Goal: Information Seeking & Learning: Check status

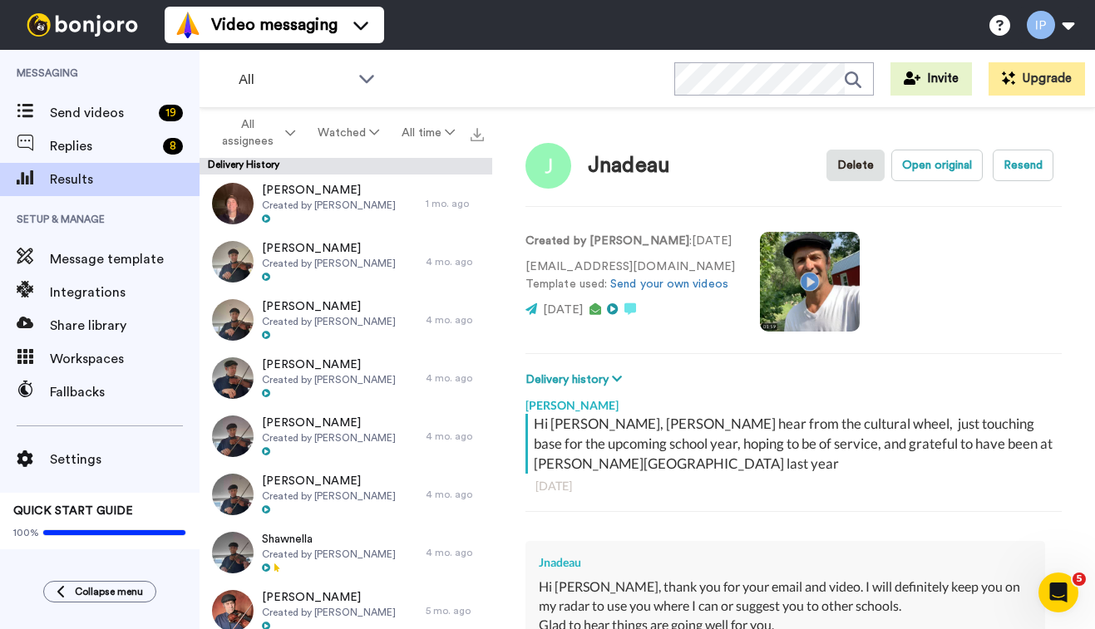
scroll to position [2620, 0]
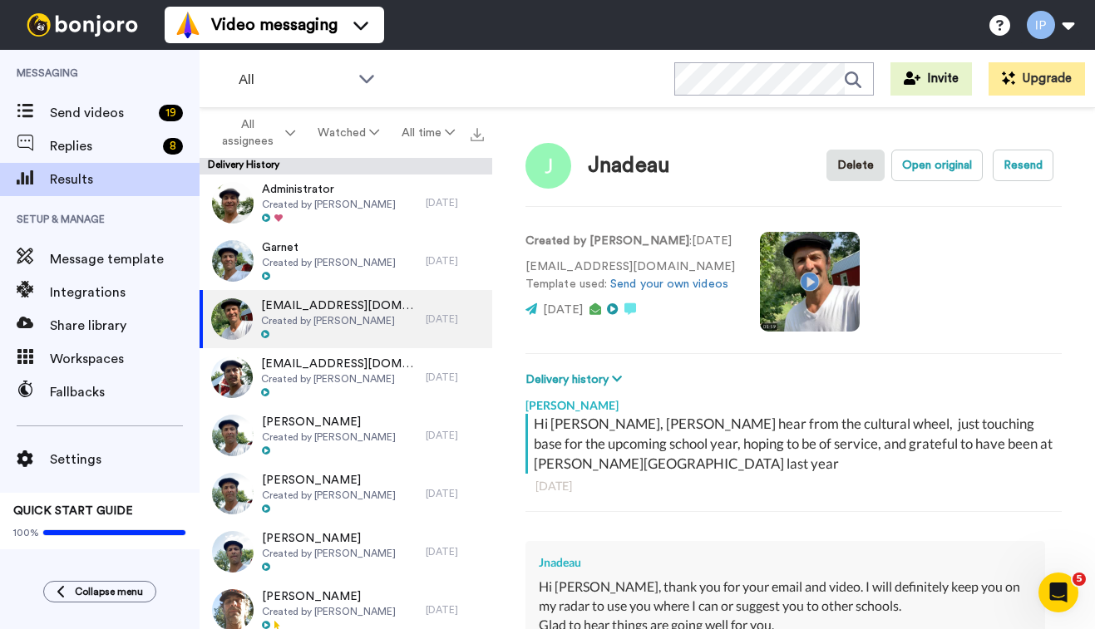
click at [371, 136] on icon at bounding box center [374, 132] width 10 height 12
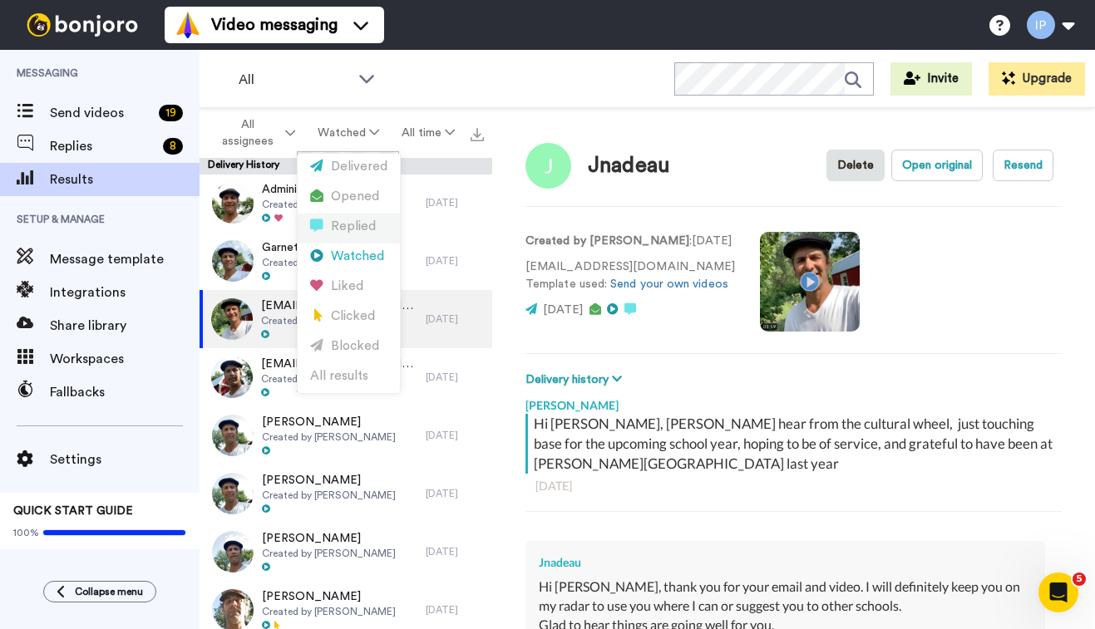
click at [351, 226] on div "Replied" at bounding box center [348, 227] width 77 height 18
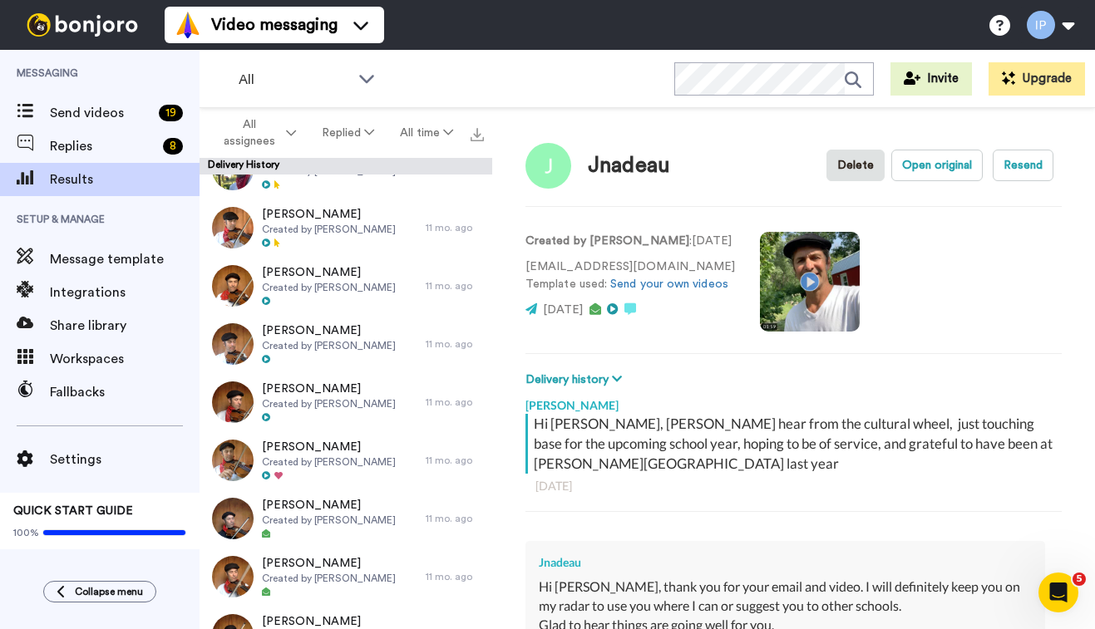
scroll to position [755, 0]
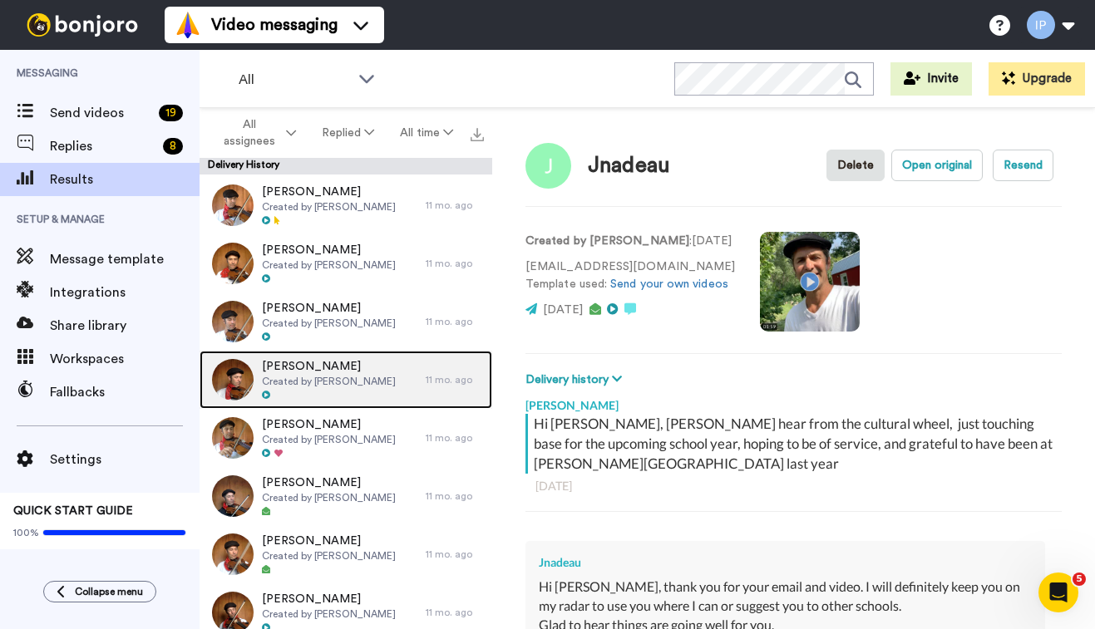
click at [337, 376] on span "Created by [PERSON_NAME]" at bounding box center [329, 381] width 134 height 13
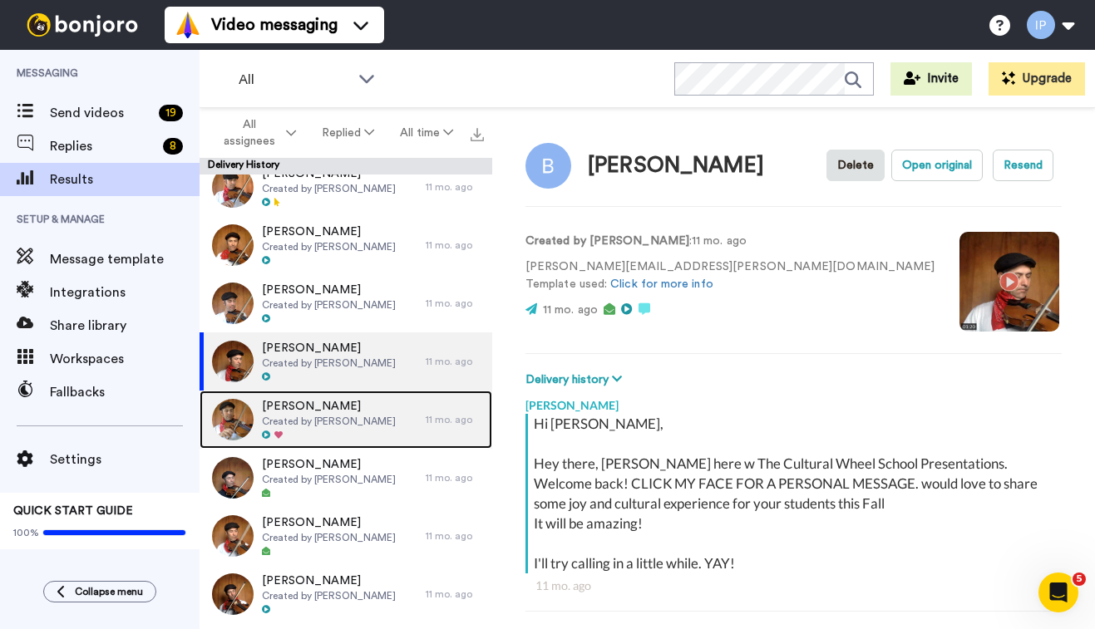
click at [336, 420] on span "Created by [PERSON_NAME]" at bounding box center [329, 421] width 134 height 13
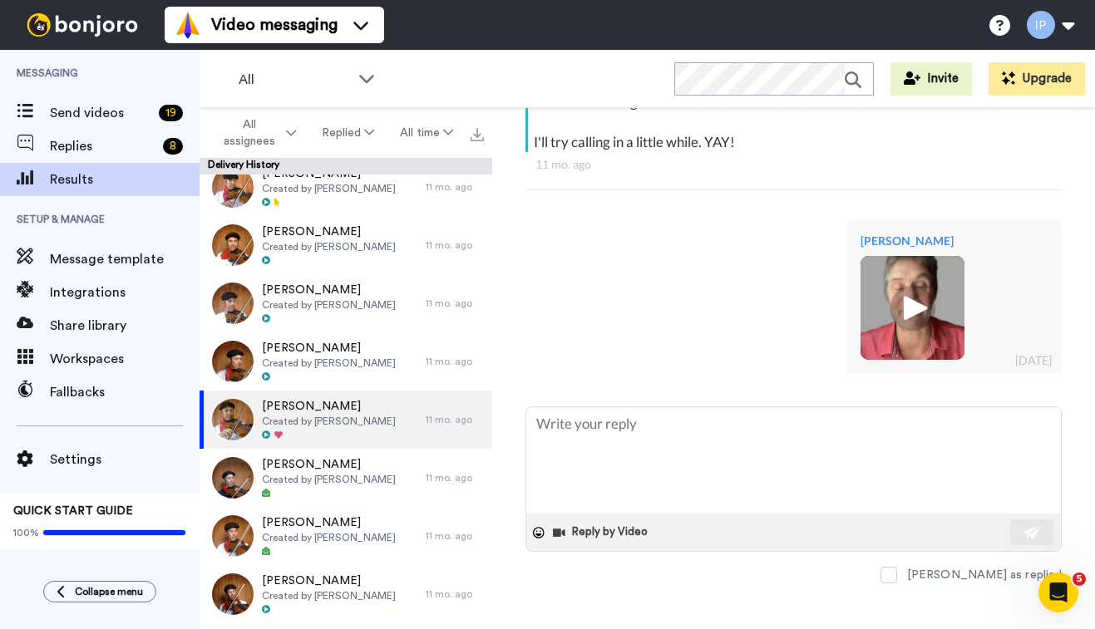
scroll to position [426, 0]
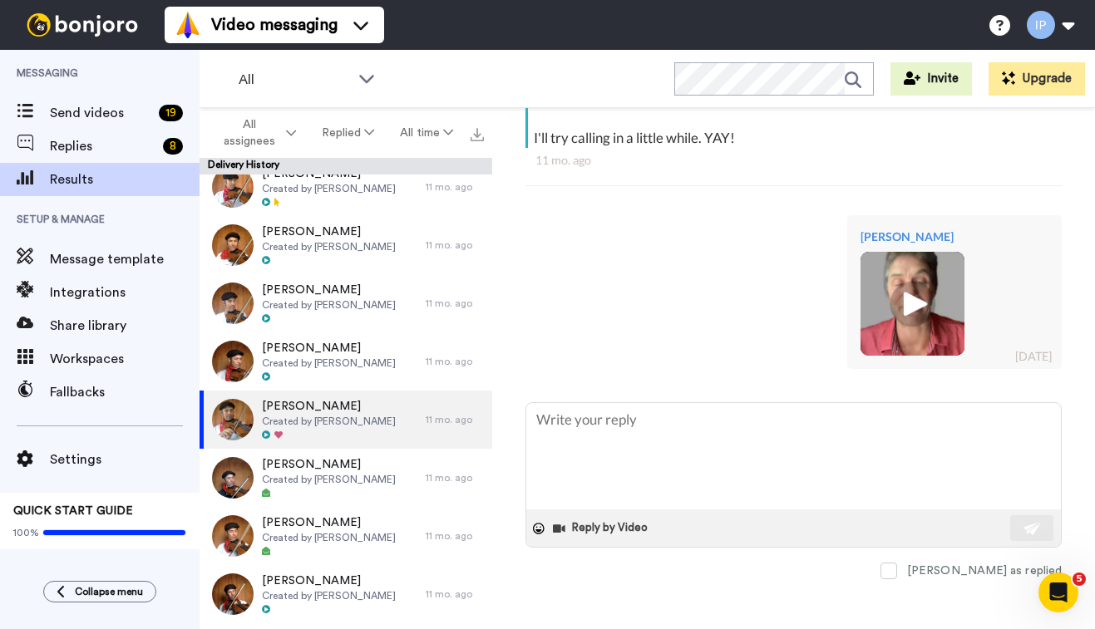
click at [922, 301] on img at bounding box center [913, 304] width 46 height 46
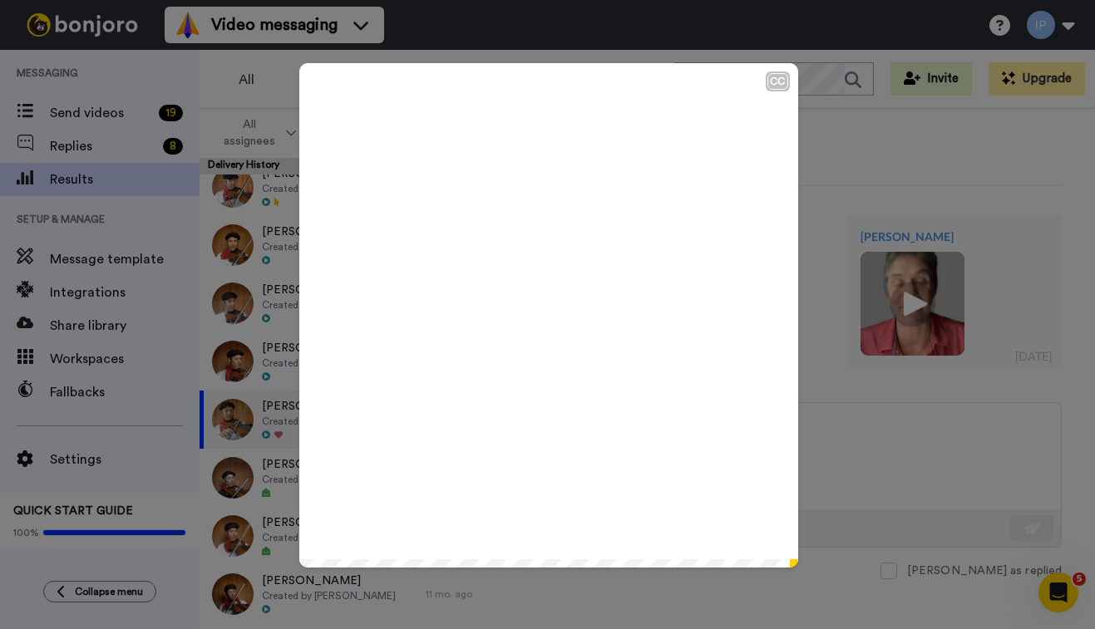
click at [552, 319] on icon "Play/Pause" at bounding box center [548, 315] width 44 height 79
click at [820, 196] on div "CC Play/Pause And, yeah, I got no plans for coming back to [GEOGRAPHIC_DATA] fo…" at bounding box center [547, 314] width 1095 height 629
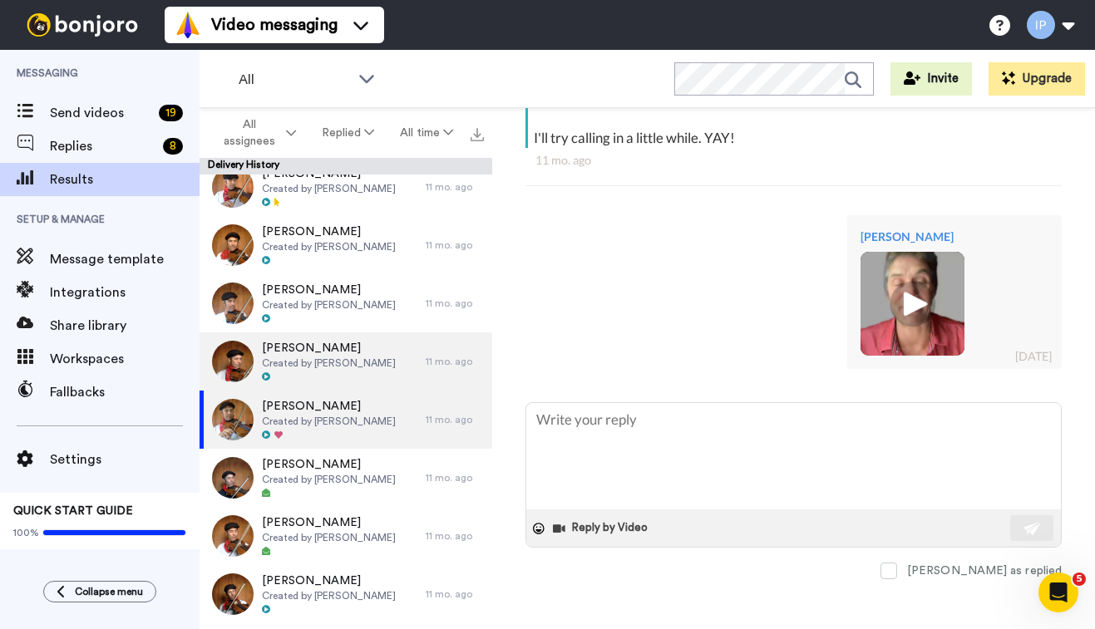
type textarea "x"
